Goal: Contribute content

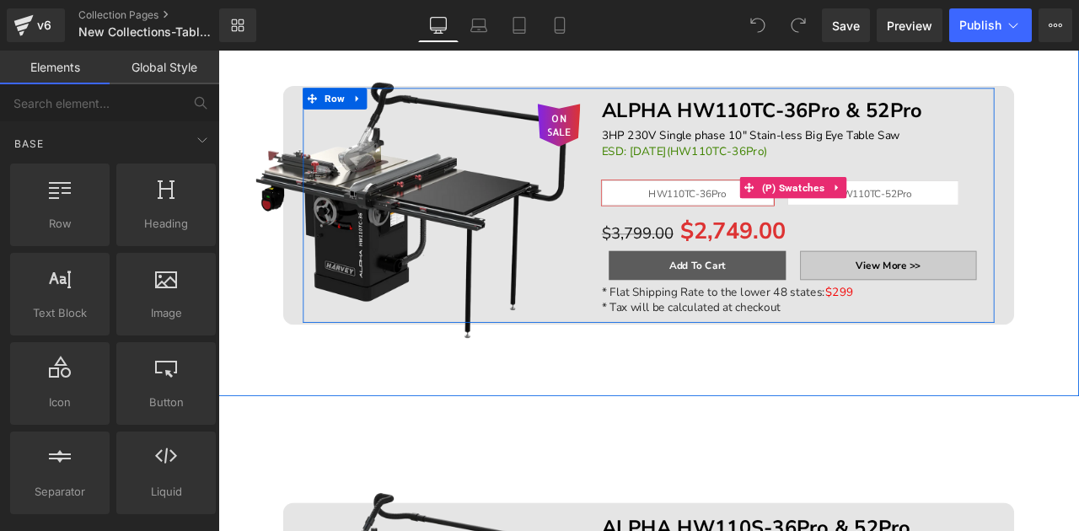
scroll to position [1044, 0]
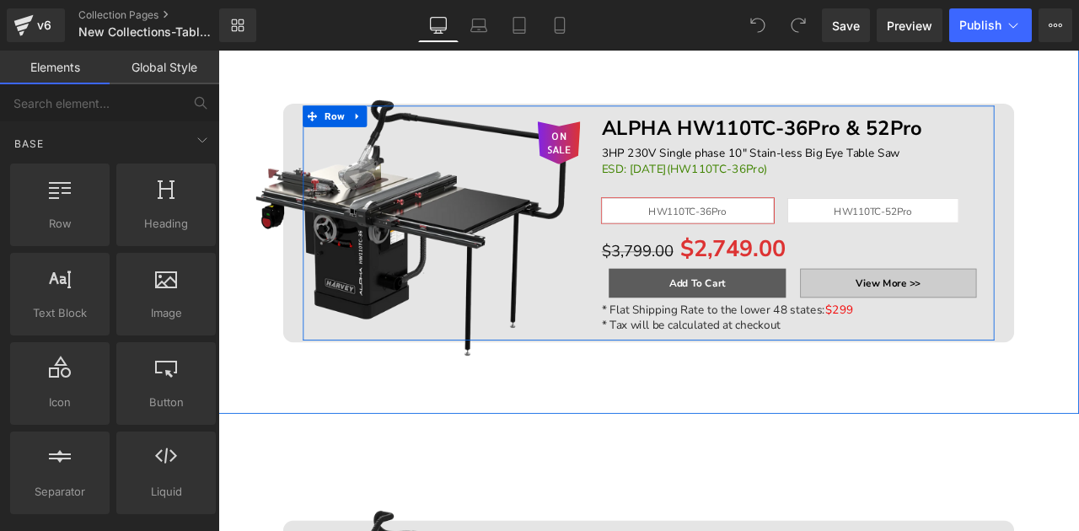
click at [507, 277] on img at bounding box center [447, 233] width 400 height 400
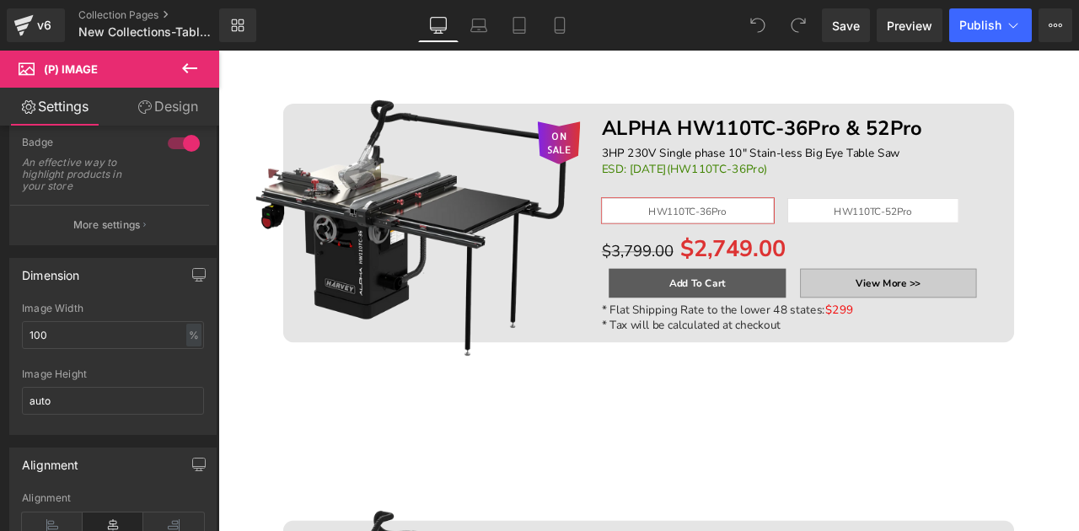
scroll to position [180, 0]
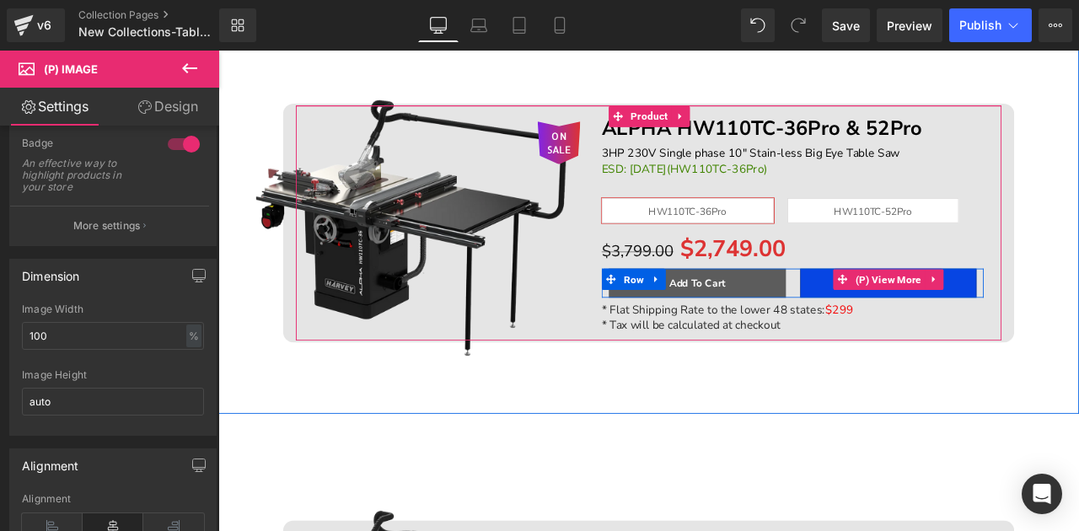
click at [989, 317] on span "(P) View More" at bounding box center [1012, 320] width 87 height 25
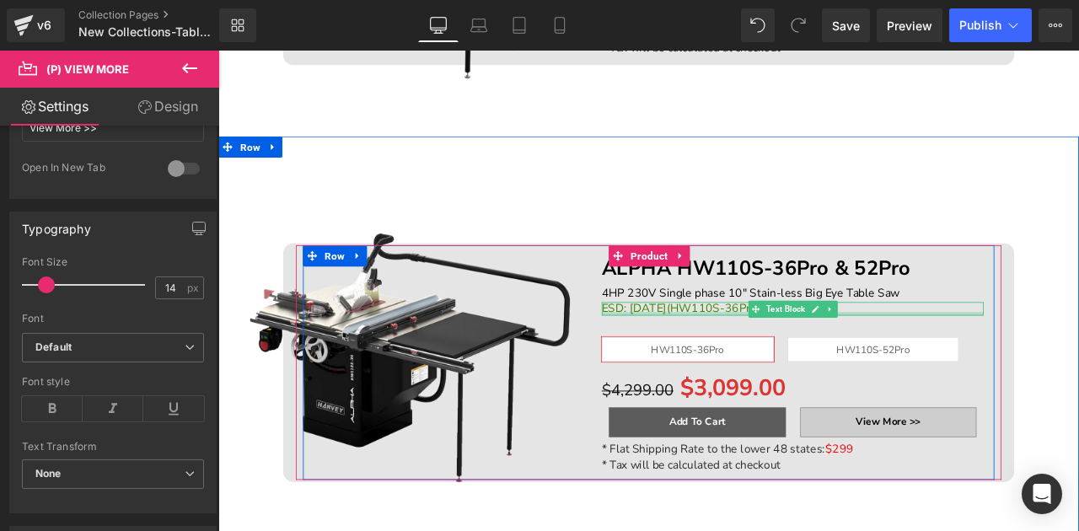
scroll to position [1438, 0]
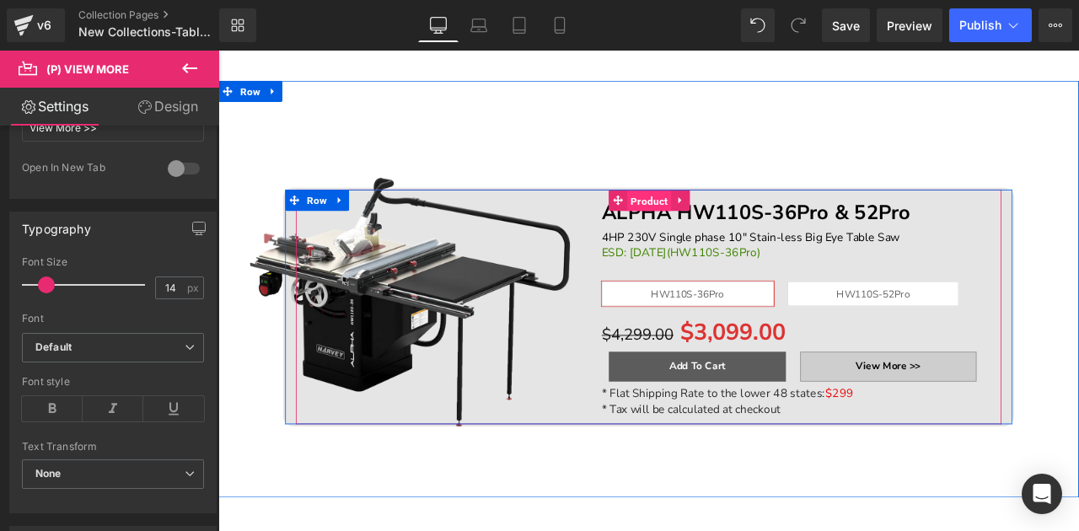
click at [719, 218] on span "Product" at bounding box center [729, 229] width 52 height 25
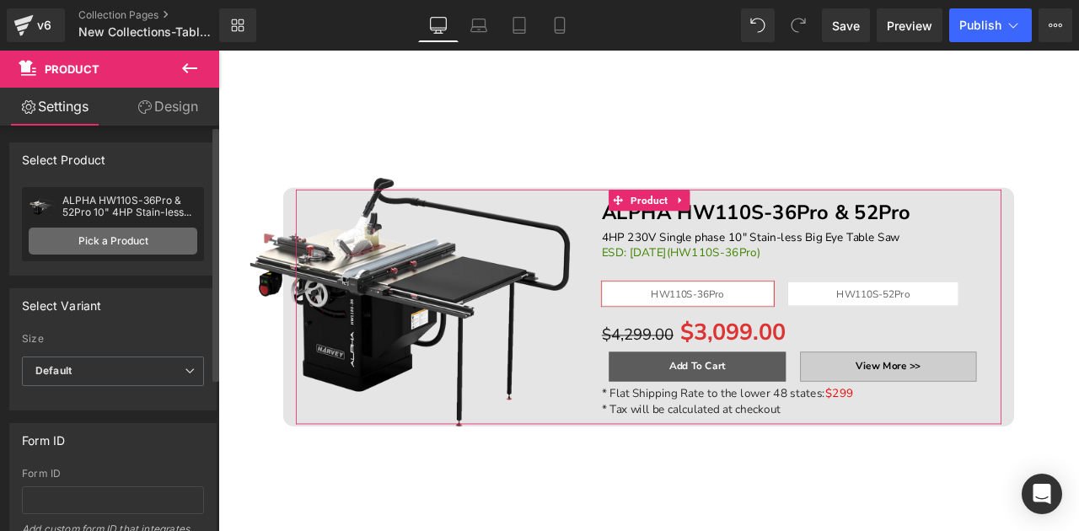
click at [148, 239] on link "Pick a Product" at bounding box center [113, 241] width 169 height 27
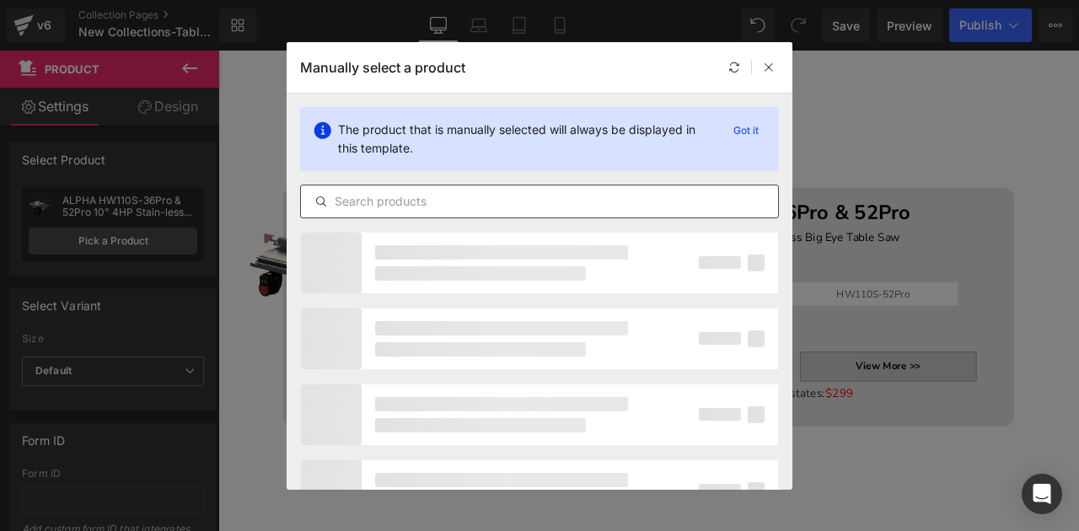
click at [0, 0] on input "text" at bounding box center [0, 0] width 0 height 0
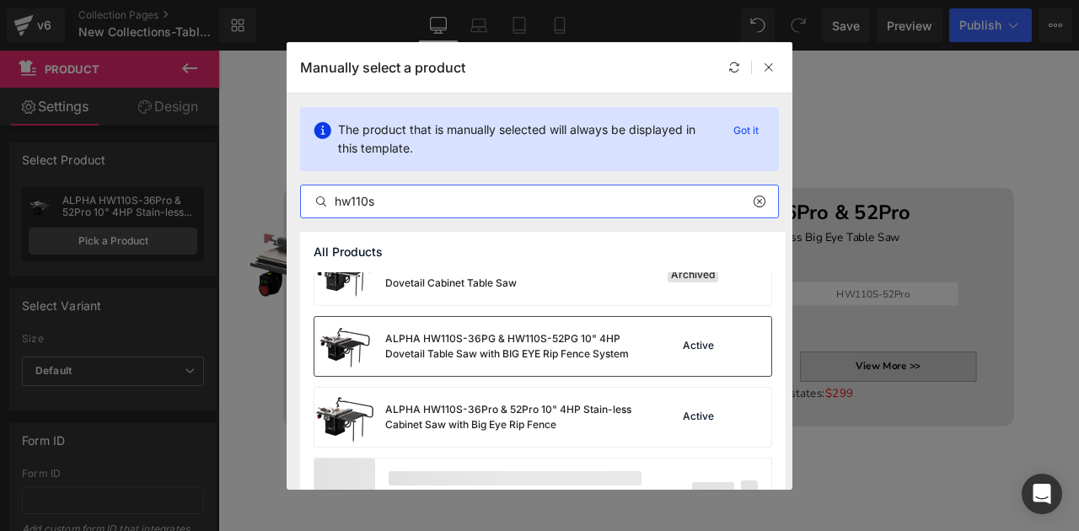
scroll to position [212, 0]
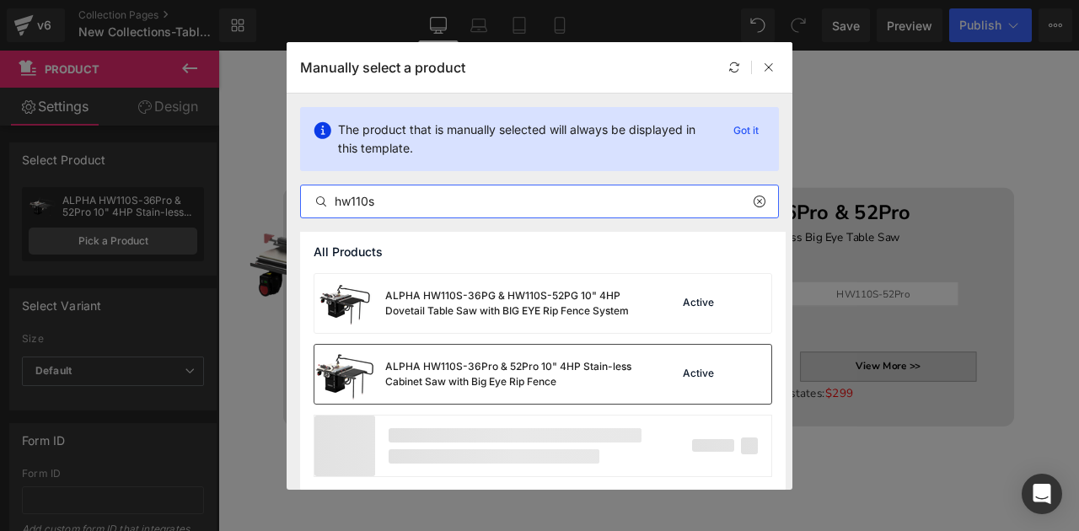
type input "hw110s"
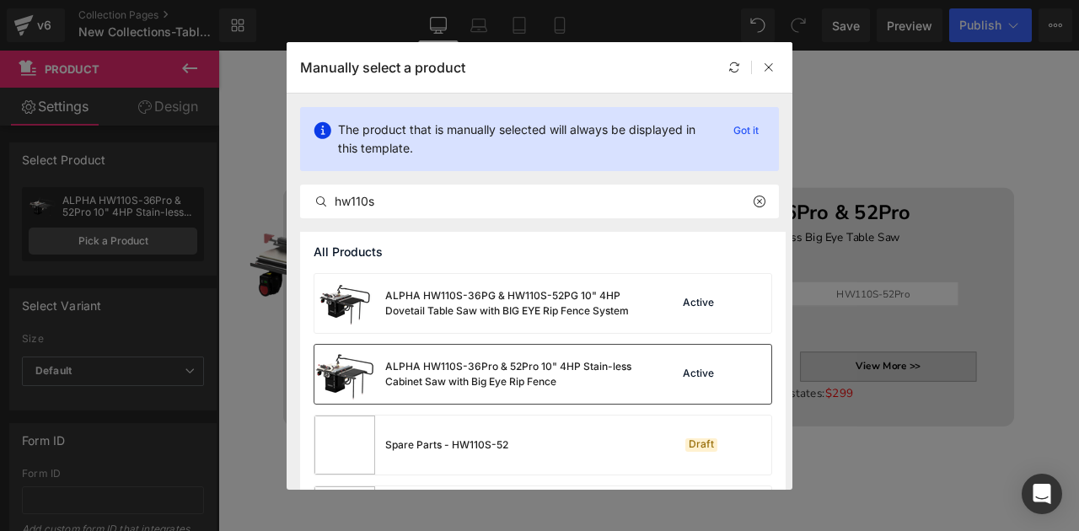
click at [0, 0] on div "ALPHA HW110S-36Pro & 52Pro 10" 4HP Stain-less Cabinet Saw with Big Eye Rip Fence" at bounding box center [0, 0] width 0 height 0
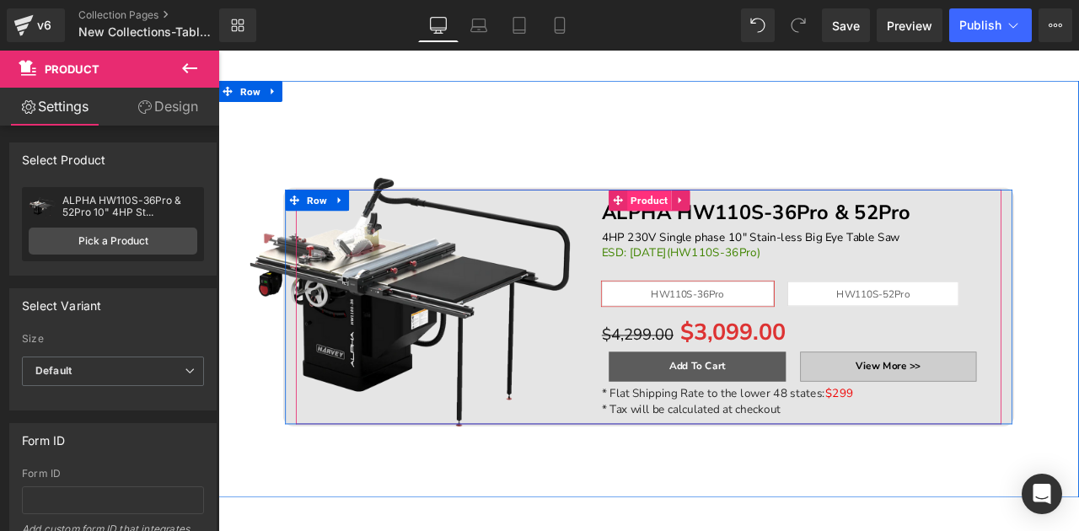
click at [709, 224] on span "Product" at bounding box center [729, 228] width 52 height 25
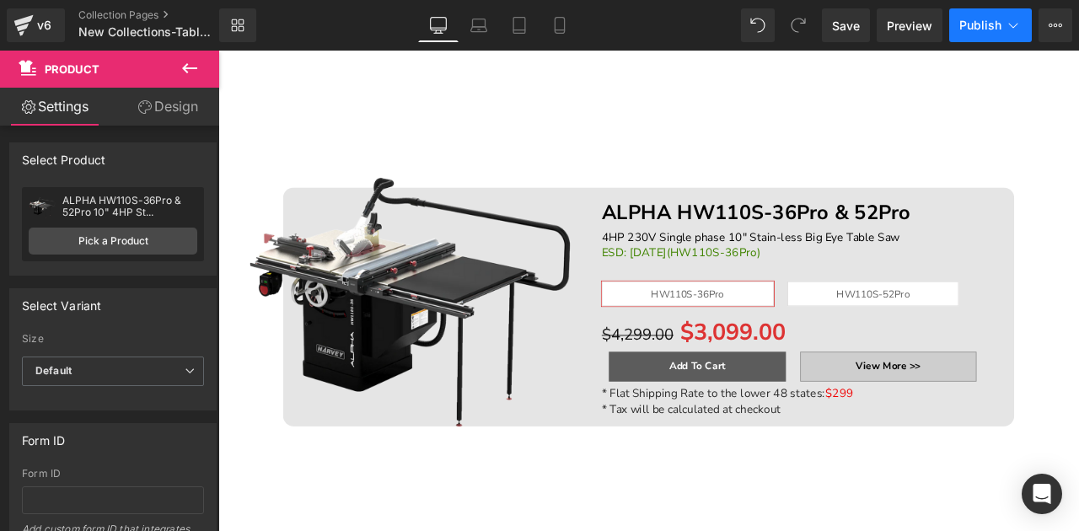
click at [1004, 29] on button "Publish" at bounding box center [990, 25] width 83 height 34
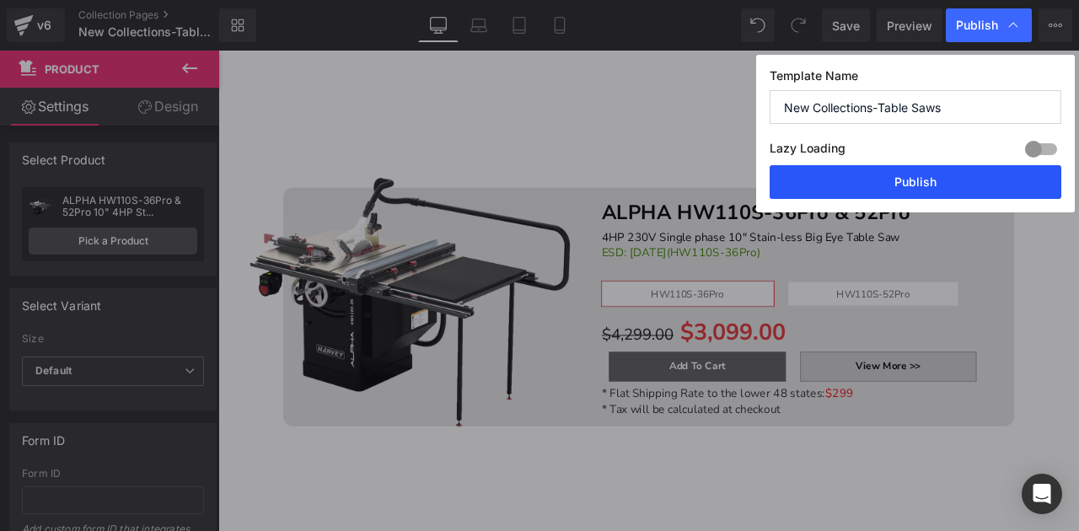
click at [952, 172] on button "Publish" at bounding box center [915, 182] width 292 height 34
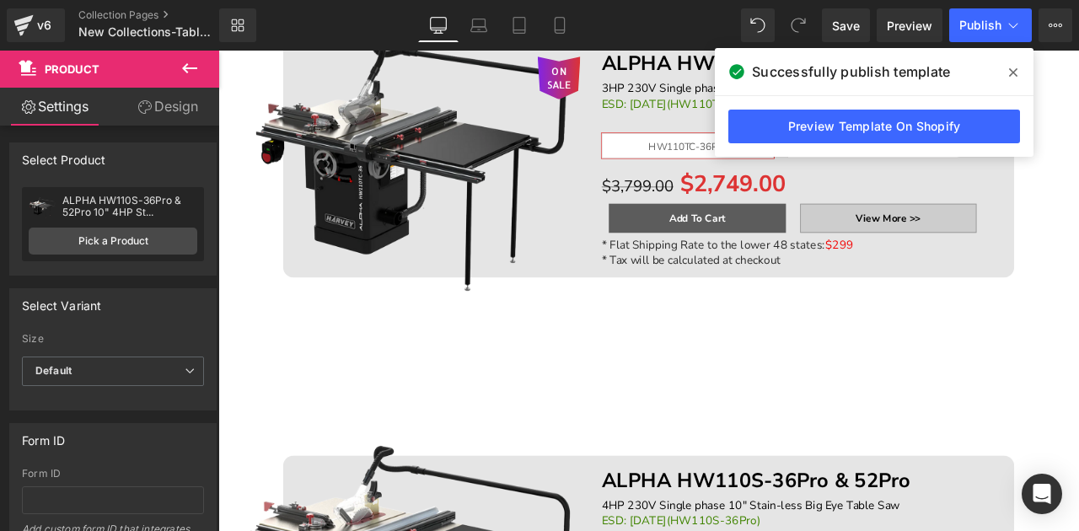
scroll to position [1101, 0]
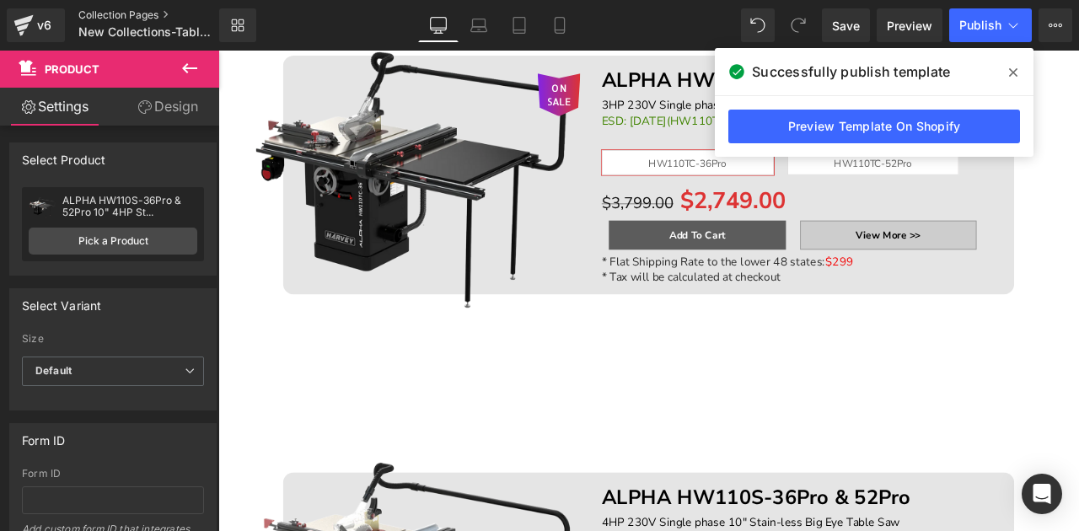
click at [118, 13] on link "Collection Pages" at bounding box center [162, 14] width 169 height 13
